Goal: Connect with others: Connect with others

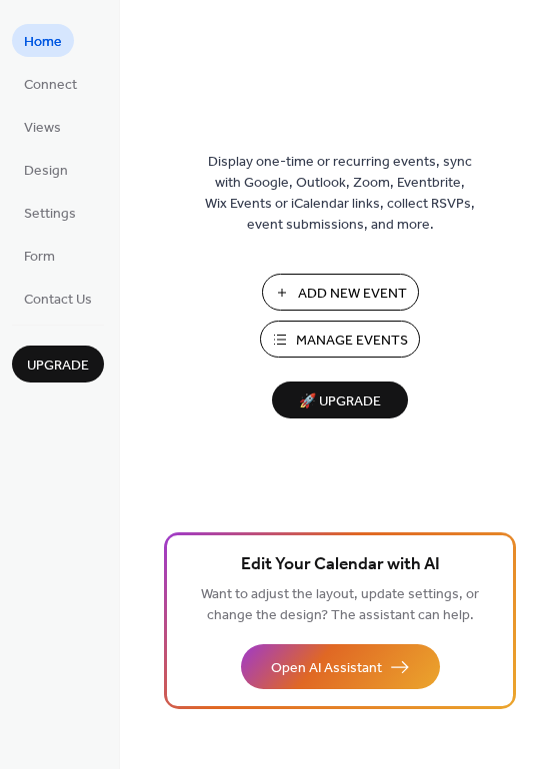
drag, startPoint x: 550, startPoint y: 41, endPoint x: 559, endPoint y: 115, distance: 74.5
click at [559, 115] on div "Display one-time or recurring events, sync with Google, Outlook, Zoom, Eventbri…" at bounding box center [340, 384] width 440 height 769
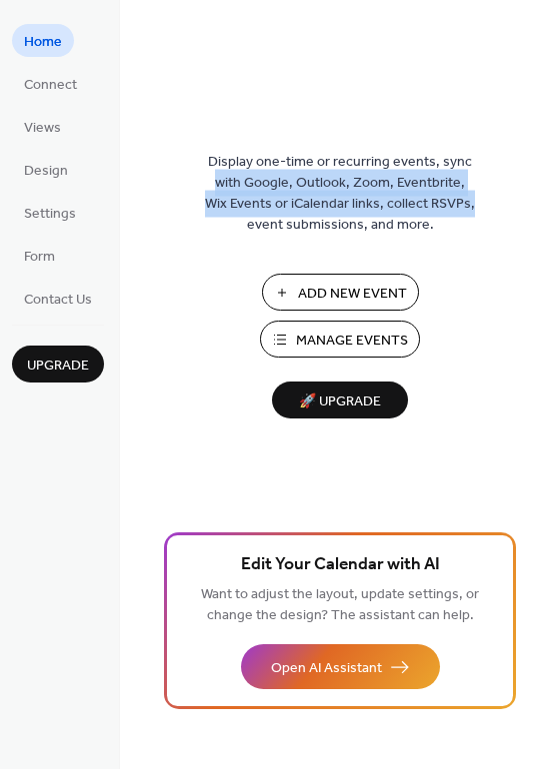
drag, startPoint x: 553, startPoint y: 112, endPoint x: 553, endPoint y: 198, distance: 85.9
click at [553, 198] on div "Display one-time or recurring events, sync with Google, Outlook, Zoom, Eventbri…" at bounding box center [340, 417] width 440 height 704
click at [539, 202] on div "Display one-time or recurring events, sync with Google, Outlook, Zoom, Eventbri…" at bounding box center [340, 417] width 440 height 704
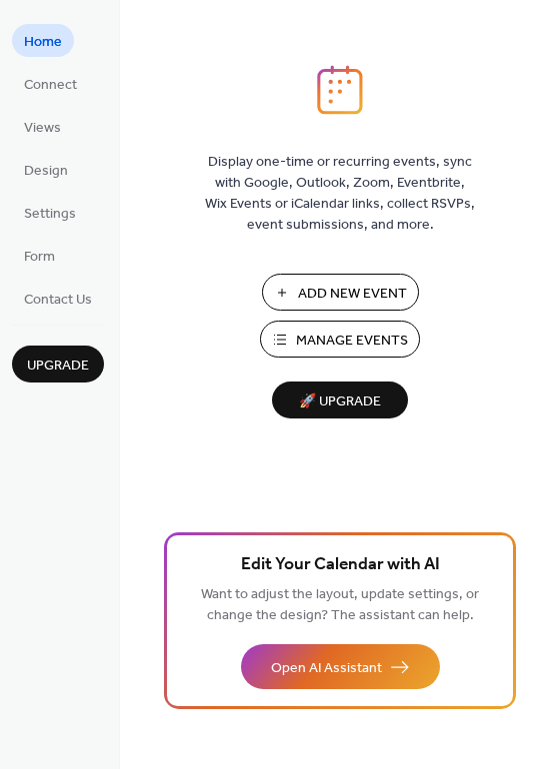
click at [553, 237] on div "Display one-time or recurring events, sync with Google, Outlook, Zoom, Eventbri…" at bounding box center [340, 417] width 440 height 704
click at [54, 126] on span "Views" at bounding box center [42, 128] width 37 height 21
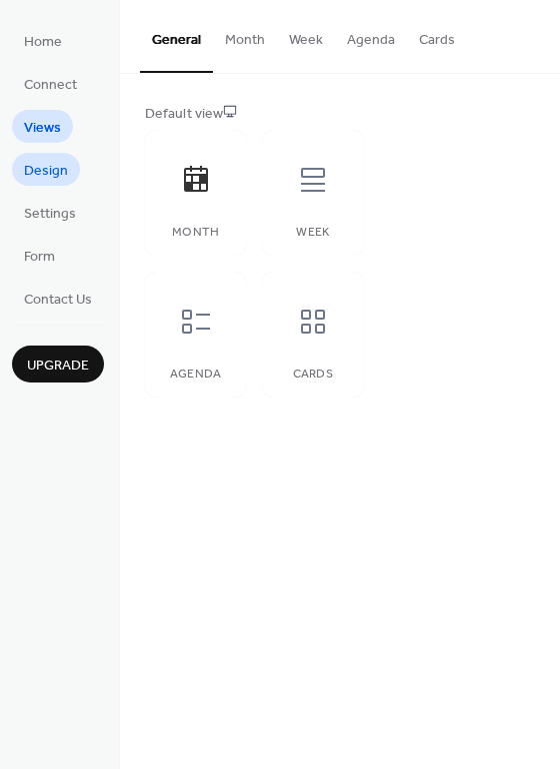
click at [47, 166] on span "Design" at bounding box center [46, 171] width 44 height 21
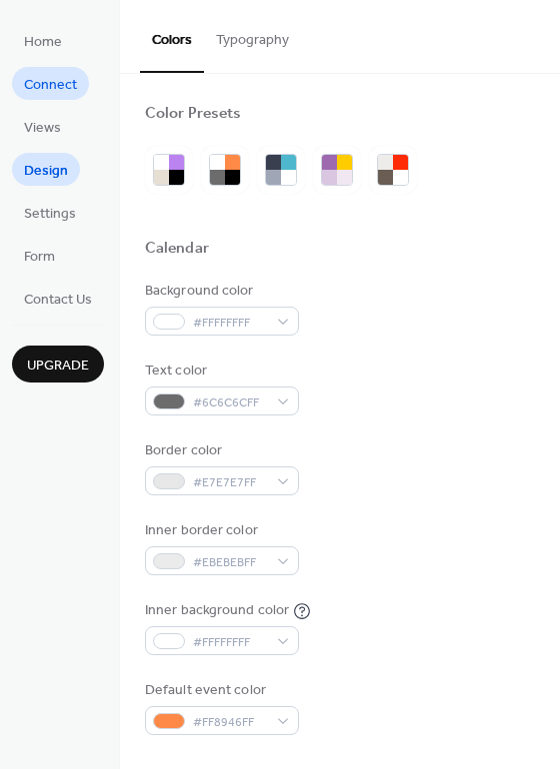
click at [63, 81] on span "Connect" at bounding box center [50, 85] width 53 height 21
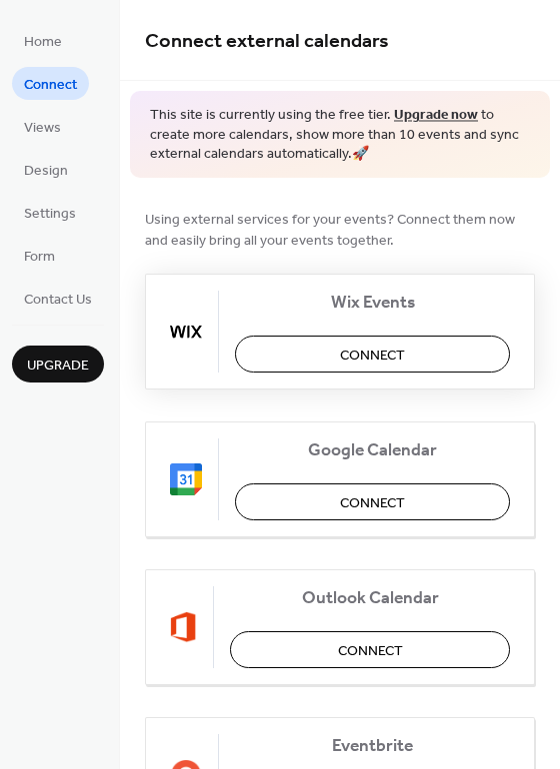
click at [367, 355] on span "Connect" at bounding box center [372, 355] width 65 height 21
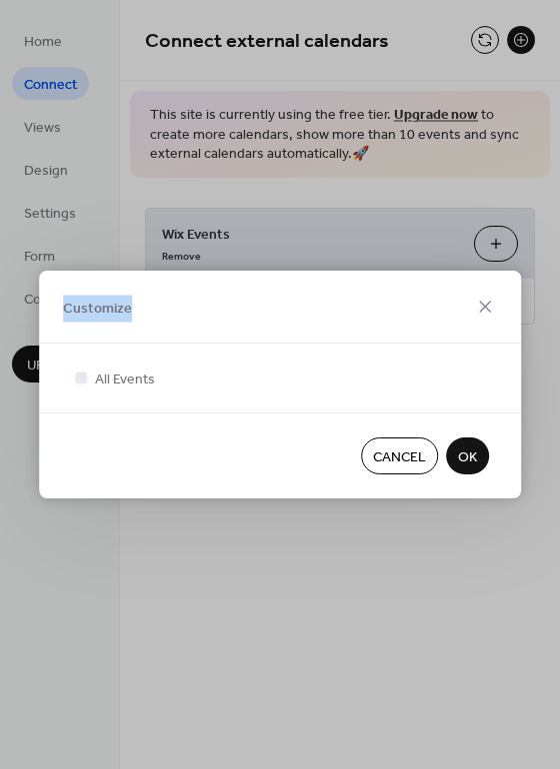
drag, startPoint x: 422, startPoint y: 331, endPoint x: 415, endPoint y: 236, distance: 95.2
click at [415, 236] on div "Customize All Events Cancel OK" at bounding box center [280, 384] width 560 height 769
click at [382, 329] on div "Customize" at bounding box center [280, 307] width 482 height 73
click at [487, 307] on icon at bounding box center [485, 307] width 24 height 24
